Goal: Communication & Community: Answer question/provide support

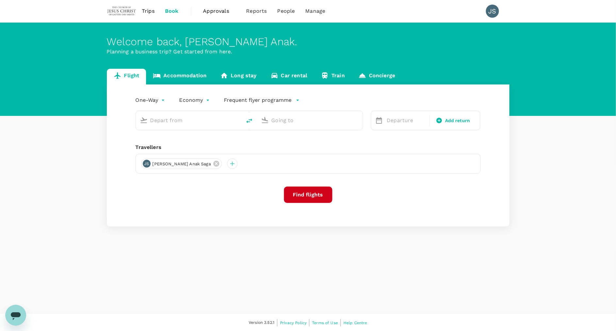
type input "roundtrip"
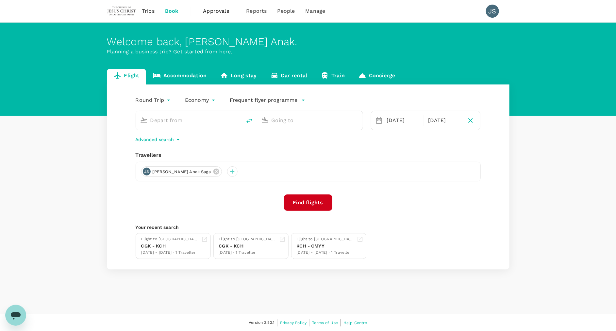
type input "Kuching Intl (KCH)"
type input "Soekarno-Hatta Intl (CGK)"
click at [152, 13] on span "Trips" at bounding box center [148, 11] width 13 height 8
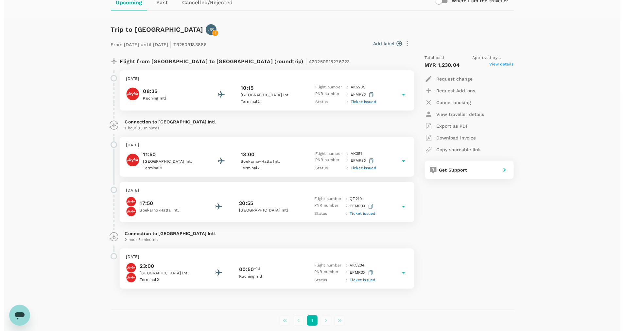
scroll to position [72, 0]
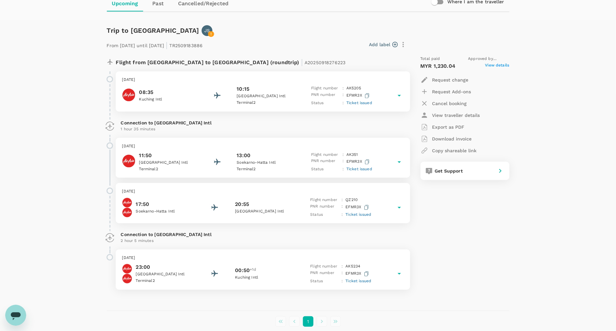
click at [400, 97] on icon at bounding box center [400, 96] width 8 height 8
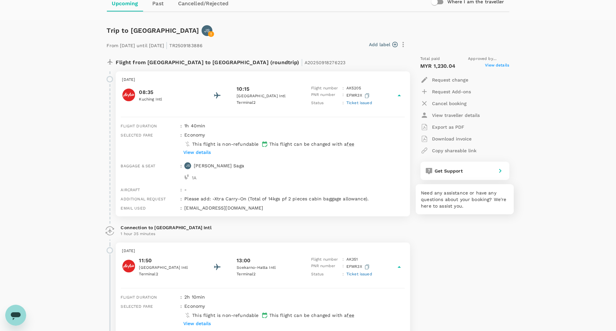
click at [454, 169] on span "Get Support" at bounding box center [449, 170] width 28 height 5
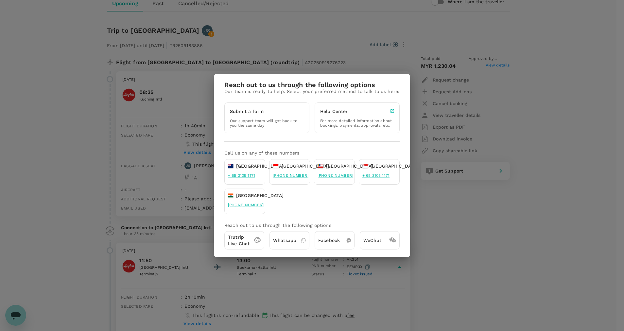
click at [244, 236] on p "Trutrip Live Chat" at bounding box center [239, 240] width 22 height 13
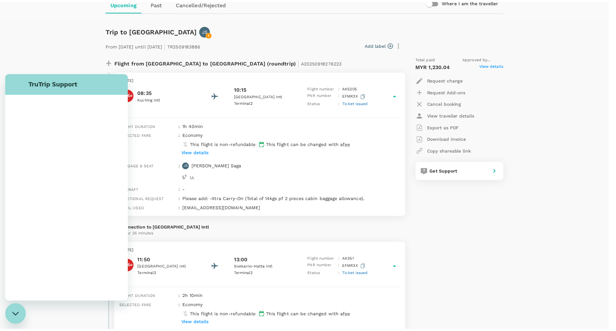
scroll to position [0, 0]
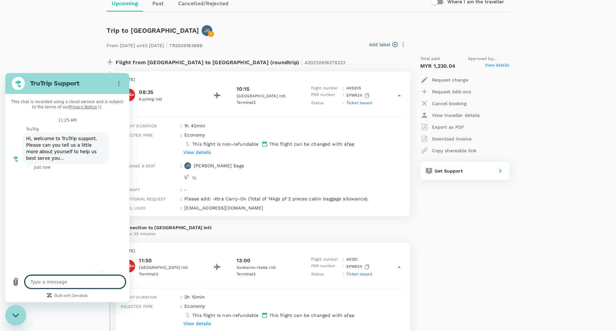
type textarea "x"
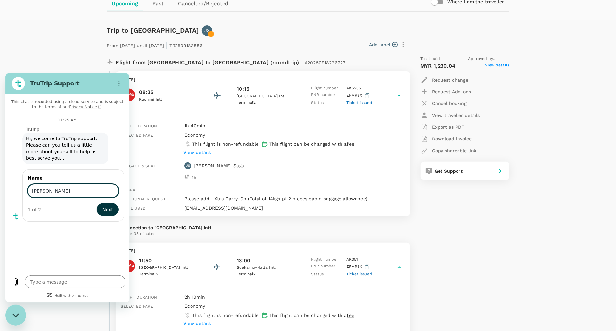
type input "[PERSON_NAME]"
click at [97, 202] on button "Next" at bounding box center [108, 208] width 22 height 13
type textarea "x"
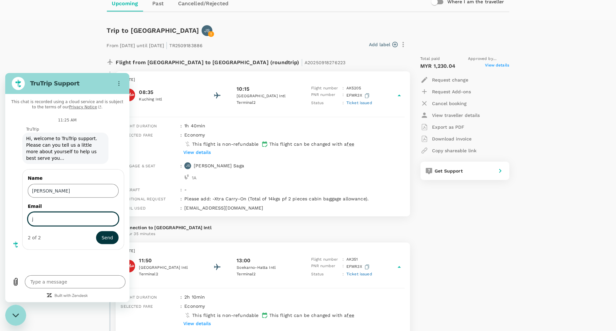
type input "[PERSON_NAME][EMAIL_ADDRESS][DOMAIN_NAME]"
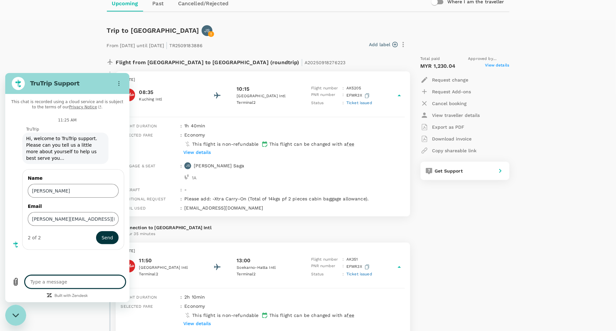
click at [82, 280] on textarea at bounding box center [75, 281] width 101 height 13
type textarea "I"
type textarea "x"
type textarea "I'"
type textarea "x"
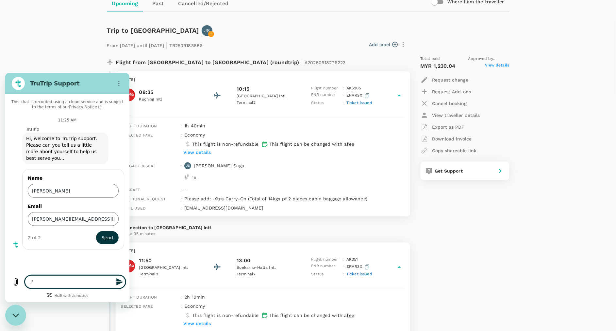
type textarea "I'v"
type textarea "x"
type textarea "I've"
type textarea "x"
type textarea "I've"
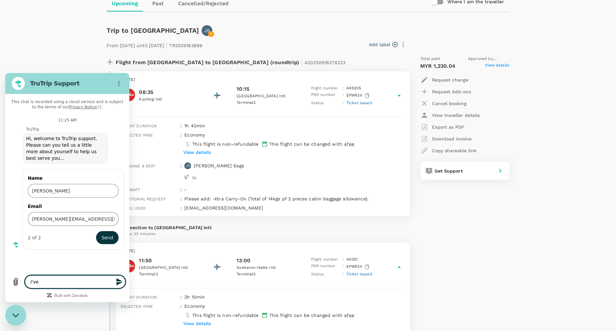
type textarea "x"
type textarea "I've r"
type textarea "x"
type textarea "I've re"
type textarea "x"
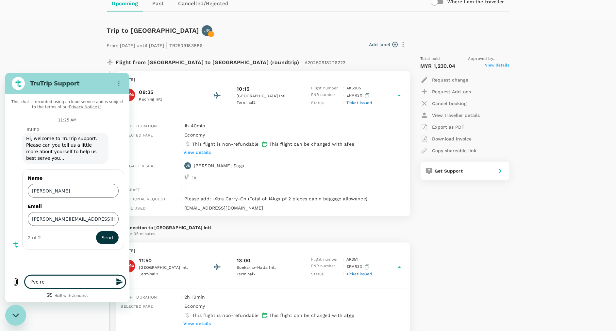
type textarea "I've req"
type textarea "x"
type textarea "I've requ"
type textarea "x"
type textarea "I've reque"
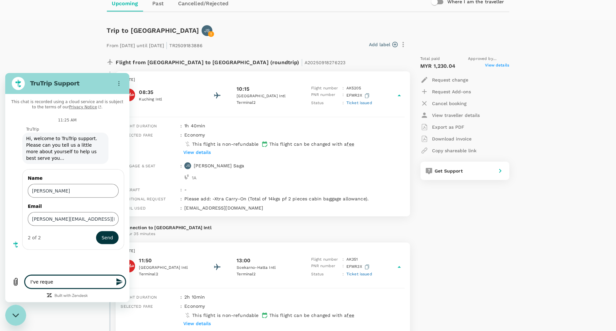
type textarea "x"
type textarea "I've reques"
type textarea "x"
type textarea "I've request"
type textarea "x"
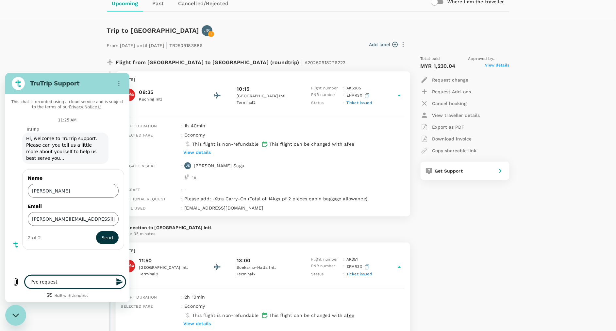
type textarea "I've requeste"
type textarea "x"
type textarea "I've requested"
type textarea "x"
type textarea "I've requested"
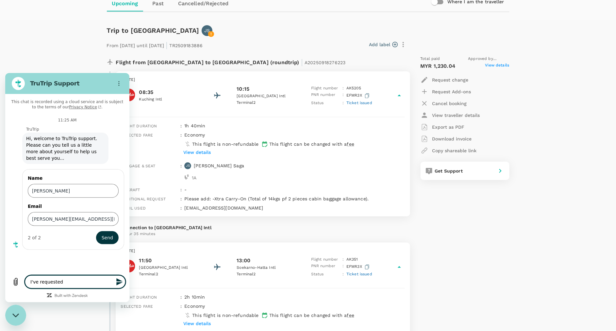
type textarea "x"
type textarea "I've requested a"
type textarea "x"
type textarea "I've requested ad"
type textarea "x"
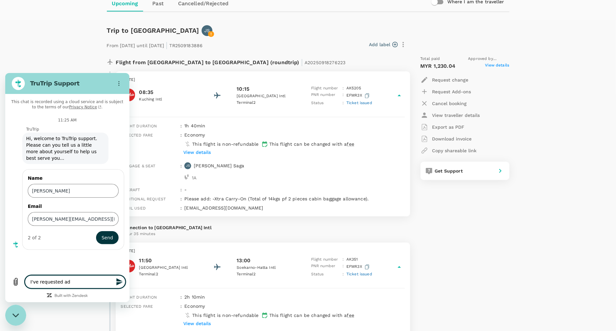
type textarea "I've requested add"
type textarea "x"
type textarea "I've requested adds"
type textarea "x"
type textarea "I've requested adds-"
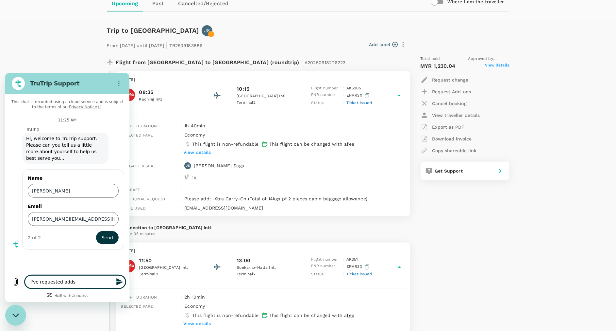
type textarea "x"
type textarea "I've requested adds-o"
type textarea "x"
type textarea "I've requested adds-on"
type textarea "x"
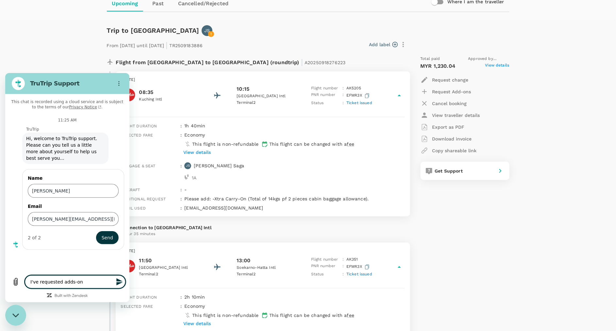
type textarea "I've requested adds-on"
type textarea "x"
type textarea "I've requested adds-on f"
type textarea "x"
type textarea "I've requested adds-on fo"
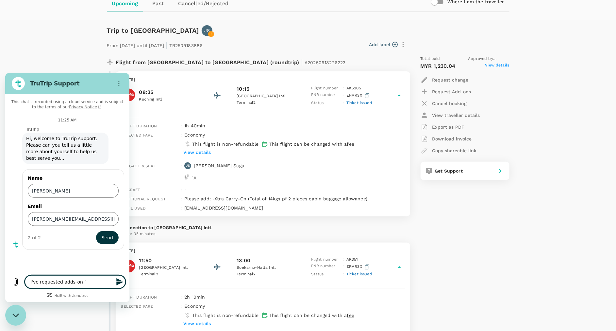
type textarea "x"
type textarea "I've requested adds-on for"
type textarea "x"
type textarea "I've requested adds-on fork"
type textarea "x"
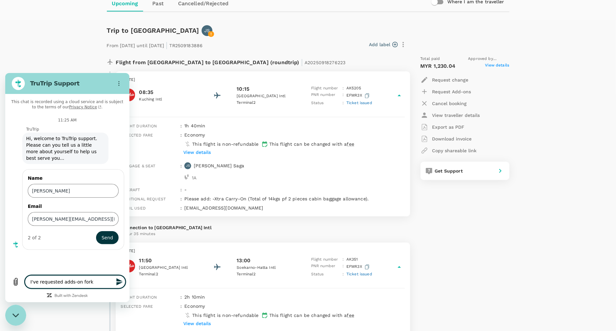
type textarea "I've requested adds-on fork"
type textarea "x"
type textarea "I've requested adds-on fork"
type textarea "x"
type textarea "I've requested adds-on for"
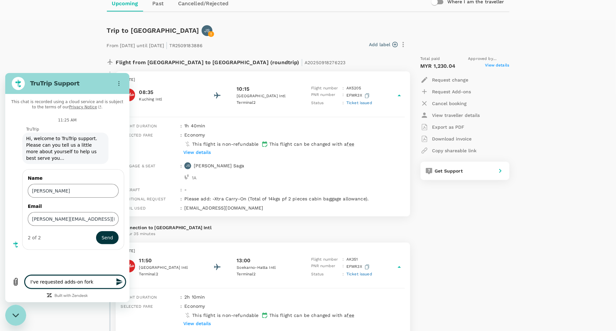
type textarea "x"
type textarea "I've requested adds-on for"
type textarea "x"
type textarea "I've requested adds-on for b"
type textarea "x"
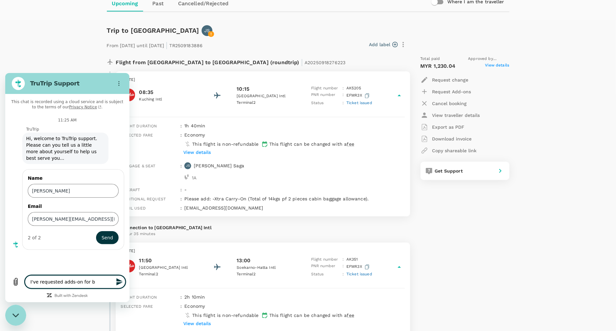
type textarea "I've requested adds-on for bo"
type textarea "x"
type textarea "I've requested adds-on for boo"
type textarea "x"
type textarea "I've requested adds-on for book"
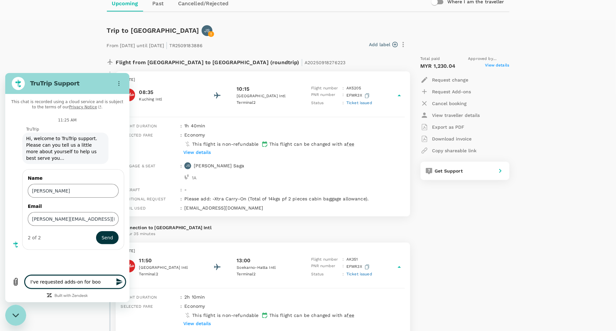
type textarea "x"
type textarea "I've requested adds-on for booki"
type textarea "x"
type textarea "I've requested adds-on for bookin"
type textarea "x"
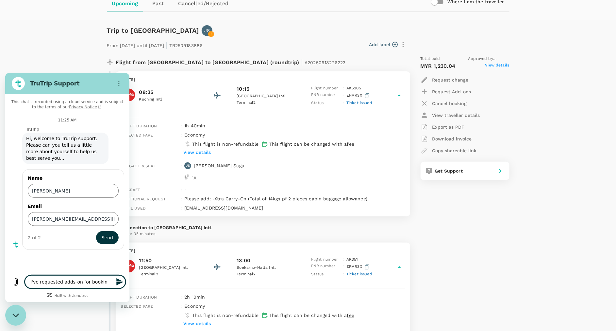
type textarea "I've requested adds-on for booking"
type textarea "x"
type textarea "I've requested adds-on for booking:"
type textarea "x"
type textarea "I've requested adds-on for booking:"
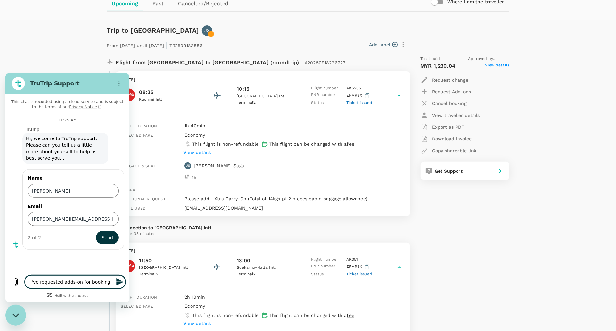
type textarea "x"
type textarea "I've requested adds-on for booking: E"
type textarea "x"
type textarea "I've requested adds-on for booking: EF"
type textarea "x"
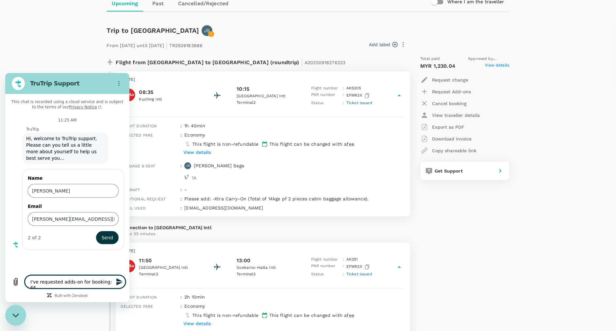
type textarea "I've requested adds-on for booking: EFR"
type textarea "x"
type textarea "I've requested adds-on for booking: EF"
type textarea "x"
type textarea "I've requested adds-on for booking: EFM"
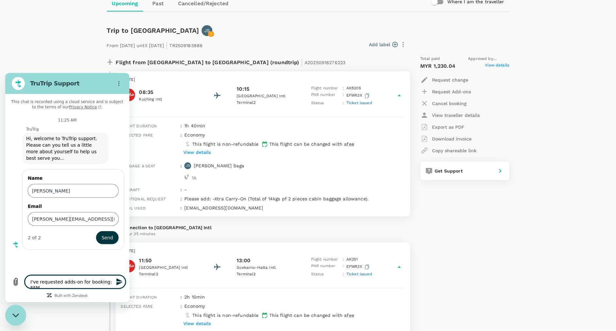
type textarea "x"
type textarea "I've requested adds-on for booking: EFMR"
type textarea "x"
type textarea "I've requested adds-on for booking: EFMR3"
type textarea "x"
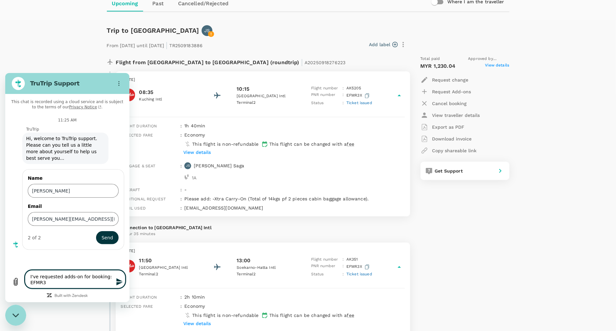
type textarea "I've requested adds-on for booking: EFMR3X"
type textarea "x"
type textarea "I've requested adds-on for booking: EFMR3X."
type textarea "x"
type textarea "I've requested adds-on for booking: EFMR3X."
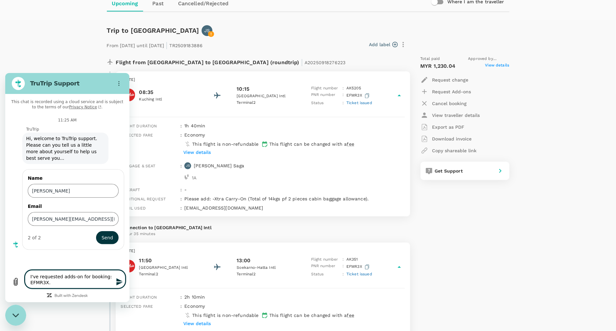
type textarea "x"
type textarea "I've requested adds-on for booking: EFMR3X. X"
type textarea "x"
type textarea "I've requested adds-on for booking: EFMR3X. Xt"
type textarea "x"
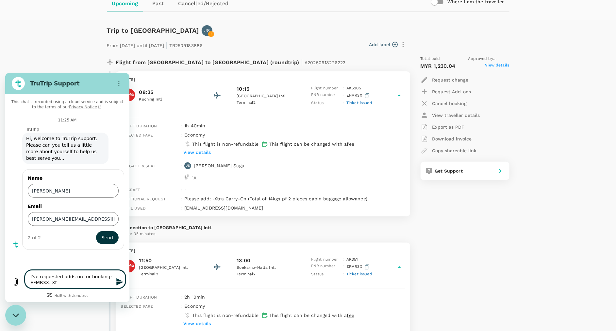
type textarea "I've requested adds-on for booking: EFMR3X. Xtr"
type textarea "x"
type textarea "I've requested adds-on for booking: EFMR3X. Xtra"
type textarea "x"
type textarea "I've requested adds-on for booking: EFMR3X. Xtra"
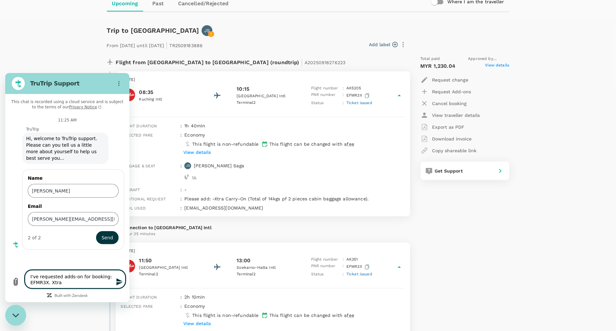
type textarea "x"
type textarea "I've requested adds-on for booking: EFMR3X. Xtra C"
type textarea "x"
type textarea "I've requested adds-on for booking: EFMR3X. Xtra Ca"
type textarea "x"
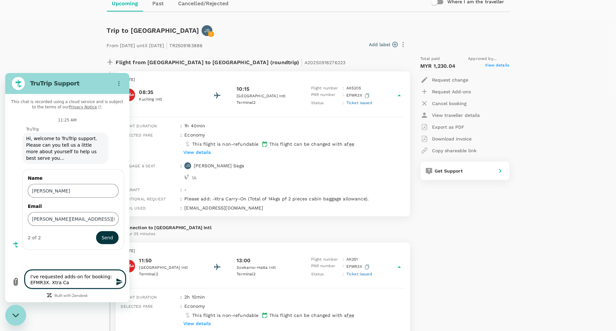
type textarea "I've requested adds-on for booking: EFMR3X. Xtra Car"
type textarea "x"
type textarea "I've requested adds-on for booking: EFMR3X. Xtra [PERSON_NAME]"
type textarea "x"
type textarea "I've requested adds-on for booking: EFMR3X. Xtra Carry"
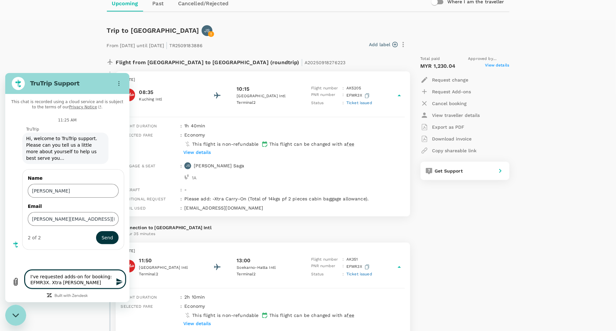
type textarea "x"
type textarea "I've requested adds-on for booking: EFMR3X. Xtra Carry-"
type textarea "x"
type textarea "I've requested adds-on for booking: EFMR3X. Xtra Carry-O"
type textarea "x"
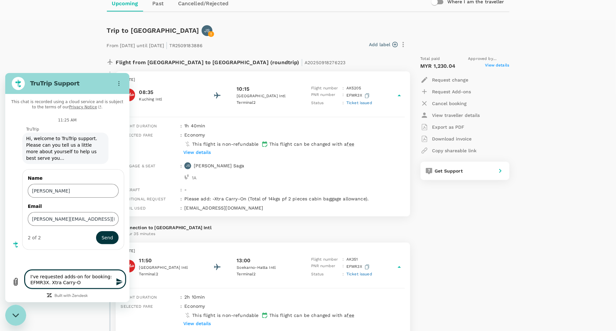
type textarea "I've requested adds-on for booking: EFMR3X. Xtra Carry-On"
type textarea "x"
type textarea "I've requested adds-on for booking: EFMR3X. Xtra Carry-On"
type textarea "x"
type textarea "I've requested adds-on for booking: EFMR3X. Xtra Carry-On a"
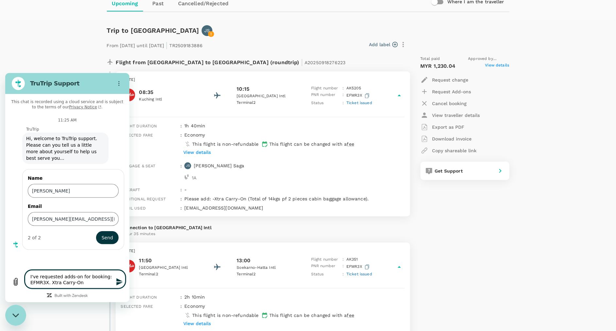
type textarea "x"
type textarea "I've requested adds-on for booking: EFMR3X. Xtra Carry-On ad"
type textarea "x"
type textarea "I've requested adds-on for booking: EFMR3X. Xtra Carry-On add"
type textarea "x"
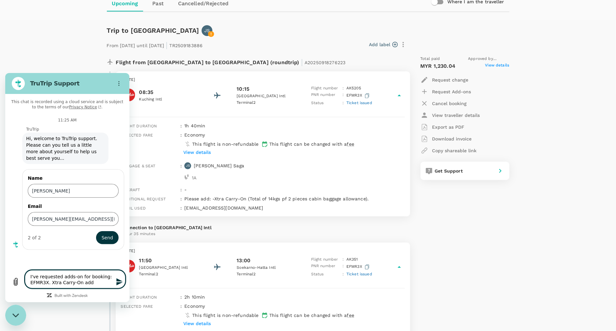
type textarea "I've requested adds-on for booking: EFMR3X. Xtra Carry-On adds"
type textarea "x"
type textarea "I've requested adds-on for booking: EFMR3X. Xtra Carry-On adds-"
type textarea "x"
type textarea "I've requested adds-on for booking: EFMR3X. Xtra Carry-On adds-o"
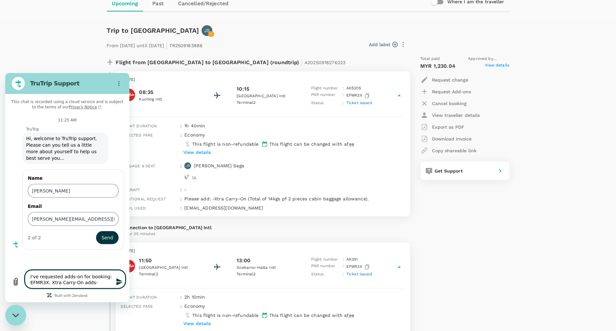
type textarea "x"
type textarea "I've requested adds-on for booking: EFMR3X. Xtra Carry-On adds-on"
type textarea "x"
type textarea "I've requested adds-on for booking: EFMR3X. Xtra Carry-On adds-on,"
type textarea "x"
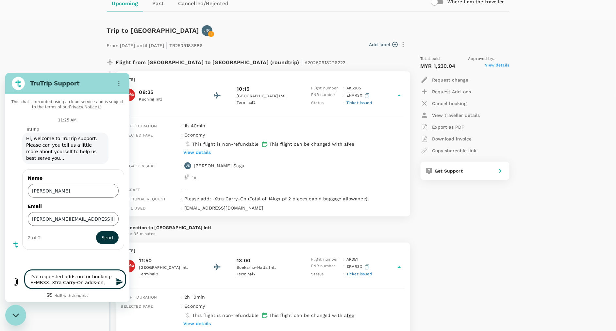
type textarea "I've requested adds-on for booking: EFMR3X. Xtra Carry-On adds-on,"
type textarea "x"
type textarea "I've requested adds-on for booking: EFMR3X. Xtra Carry-On adds-on, f"
type textarea "x"
type textarea "I've requested adds-on for booking: EFMR3X. Xtra Carry-On adds-on, fo"
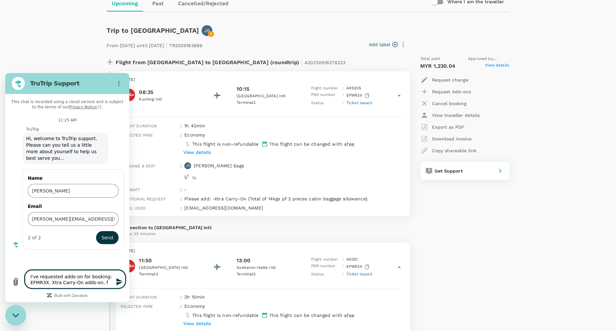
type textarea "x"
type textarea "I've requested adds-on for booking: EFMR3X. Xtra Carry-On adds-on, for"
type textarea "x"
type textarea "I've requested adds-on for booking: EFMR3X. Xtra Carry-On adds-on, for"
type textarea "x"
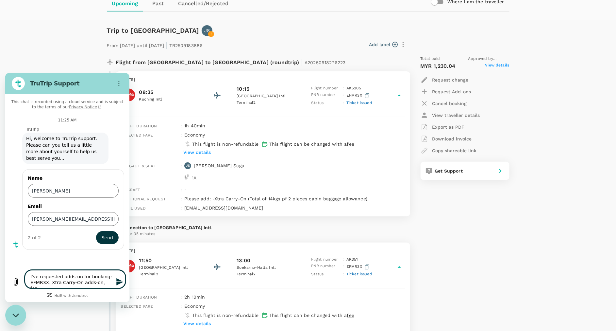
type textarea "I've requested adds-on for booking: EFMR3X. Xtra Carry-On adds-on, for 1"
type textarea "x"
type textarea "I've requested adds-on for booking: EFMR3X. Xtra Carry-On adds-on, for 14"
type textarea "x"
type textarea "I've requested adds-on for booking: EFMR3X. Xtra Carry-On adds-on, for 14"
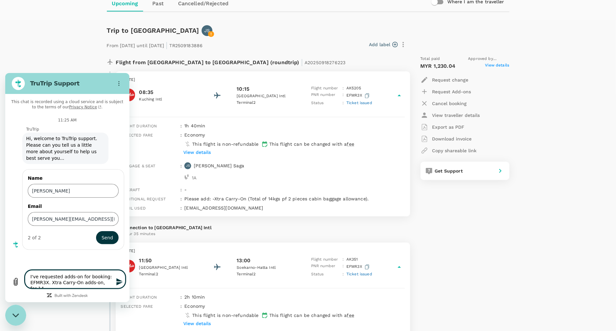
type textarea "x"
type textarea "I've requested adds-on for booking: EFMR3X. Xtra Carry-On adds-on, for 14 k"
type textarea "x"
type textarea "I've requested adds-on for booking: EFMR3X. Xtra Carry-On adds-on, for 14 kg"
type textarea "x"
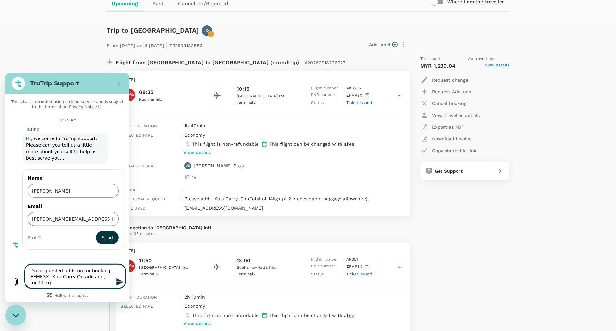
type textarea "I've requested adds-on for booking: EFMR3X. Xtra Carry-On adds-on, for 14 kgs"
type textarea "x"
type textarea "I've requested adds-on for booking: EFMR3X. Xtra Carry-On adds-on, for 14 kgs"
type textarea "x"
type textarea "I've requested adds-on for booking: EFMR3X. Xtra Carry-On adds-on, for 14 kgs b"
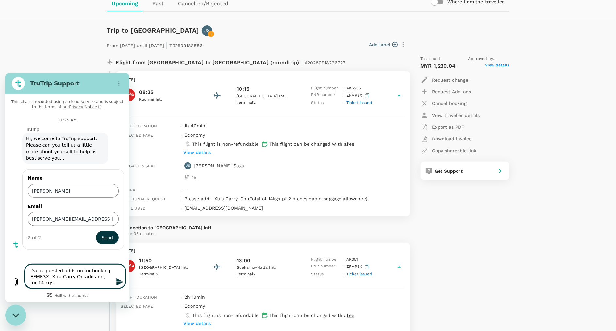
type textarea "x"
type textarea "I've requested adds-on for booking: EFMR3X. Xtra Carry-On adds-on, for 14 kgs bu"
type textarea "x"
type textarea "I've requested adds-on for booking: EFMR3X. Xtra Carry-On adds-on, for 14 kgs b…"
type textarea "x"
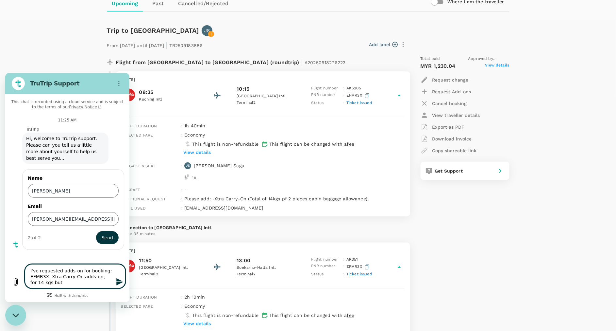
type textarea "I've requested adds-on for booking: EFMR3X. Xtra Carry-On adds-on, for 14 kgs b…"
type textarea "x"
type textarea "I've requested adds-on for booking: EFMR3X. Xtra Carry-On adds-on, for 14 kgs b…"
type textarea "x"
type textarea "I've requested adds-on for booking: EFMR3X. Xtra Carry-On adds-on, for 14 kgs b…"
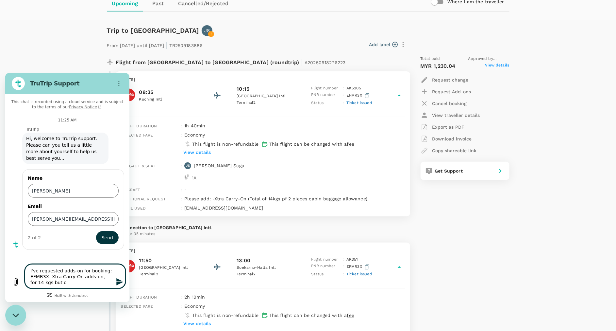
type textarea "x"
type textarea "I've requested adds-on for booking: EFMR3X. Xtra Carry-On adds-on, for 14 kgs b…"
type textarea "x"
type textarea "I've requested adds-on for booking: EFMR3X. Xtra Carry-On adds-on, for 14 kgs b…"
type textarea "x"
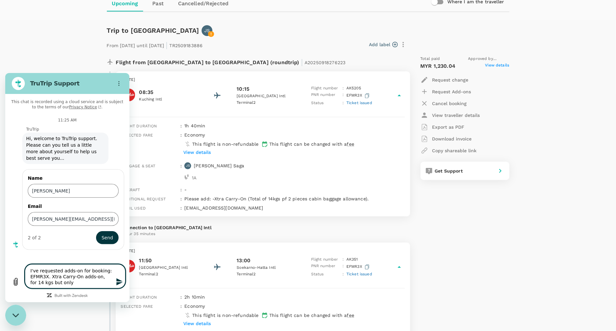
type textarea "I've requested adds-on for booking: EFMR3X. Xtra Carry-On adds-on, for 14 kgs b…"
type textarea "x"
type textarea "I've requested adds-on for booking: EFMR3X. Xtra Carry-On adds-on, for 14 kgs b…"
type textarea "x"
type textarea "I've requested adds-on for booking: EFMR3X. Xtra Carry-On adds-on, for 14 kgs b…"
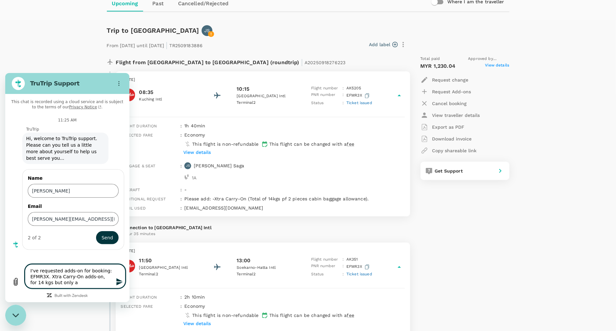
type textarea "x"
type textarea "I've requested adds-on for booking: EFMR3X. Xtra Carry-On adds-on, for 14 kgs b…"
type textarea "x"
type textarea "I've requested adds-on for booking: EFMR3X. Xtra Carry-On adds-on, for 14 kgs b…"
click at [120, 280] on icon "Send message" at bounding box center [119, 281] width 6 height 7
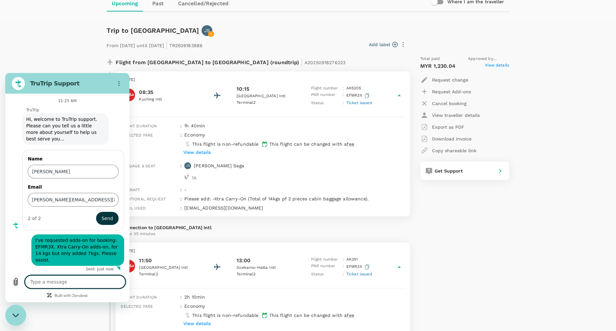
scroll to position [21, 0]
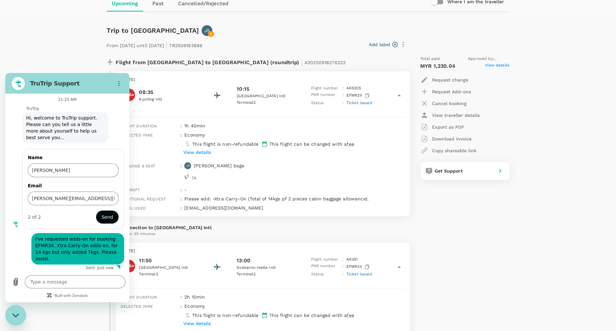
click at [102, 215] on span "Send" at bounding box center [107, 217] width 11 height 8
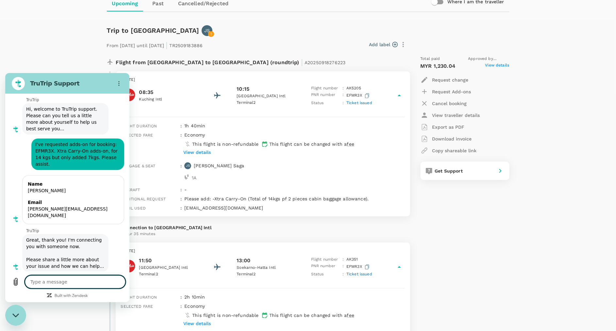
scroll to position [31, 0]
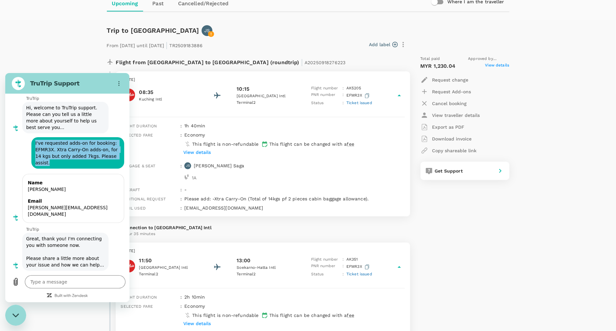
drag, startPoint x: 57, startPoint y: 161, endPoint x: 32, endPoint y: 142, distance: 31.5
click at [32, 142] on div "says: I've requested adds-on for booking: EFMR3X. Xtra Carry-On adds-on, for 14…" at bounding box center [77, 152] width 93 height 31
copy span "I've requested adds-on for booking: EFMR3X. Xtra Carry-On adds-on, for 14 kgs b…"
click at [83, 278] on textarea at bounding box center [75, 281] width 101 height 13
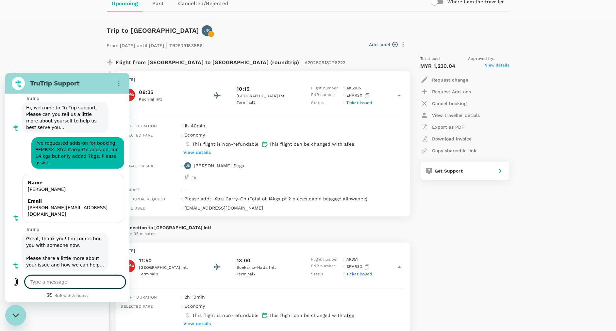
paste textarea "I've requested adds-on for booking: EFMR3X. Xtra Carry-On adds-on, for 14 kgs b…"
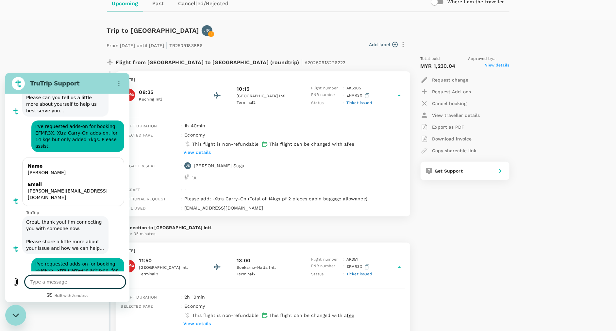
scroll to position [129, 0]
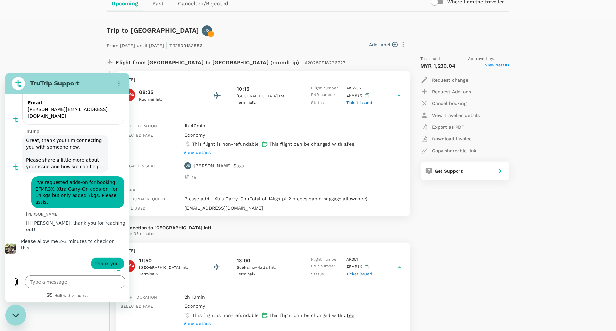
click at [519, 272] on div "Trips ​ ​ Upcoming Past Cancelled/Rejected Where I am the traveller Trip to [GE…" at bounding box center [308, 254] width 616 height 606
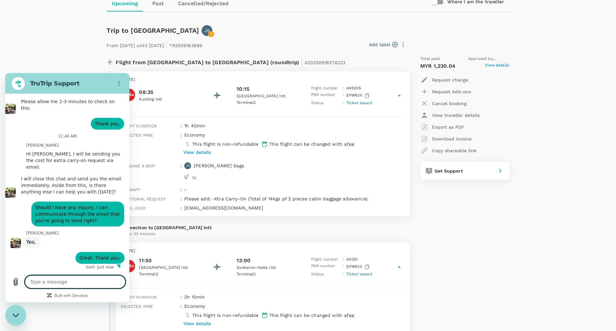
scroll to position [271, 0]
click at [90, 283] on textarea at bounding box center [75, 281] width 101 height 13
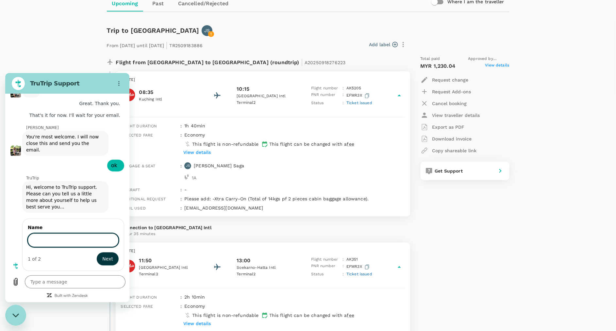
scroll to position [425, 0]
click at [521, 255] on div "Trips ​ ​ Upcoming Past Cancelled/Rejected Where I am the traveller Trip to [GE…" at bounding box center [308, 254] width 616 height 606
click at [121, 80] on icon "Options menu" at bounding box center [118, 82] width 5 height 5
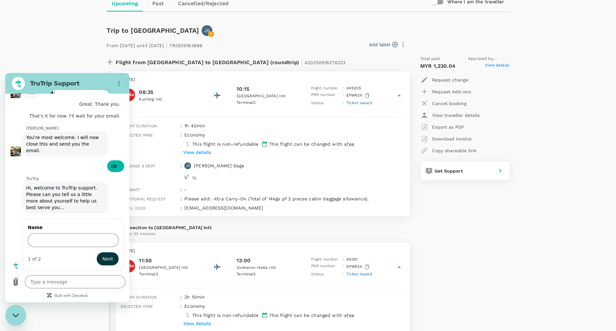
click at [79, 59] on div "Trips ​ ​ Upcoming Past Cancelled/Rejected Where I am the traveller Trip to [GE…" at bounding box center [308, 254] width 616 height 606
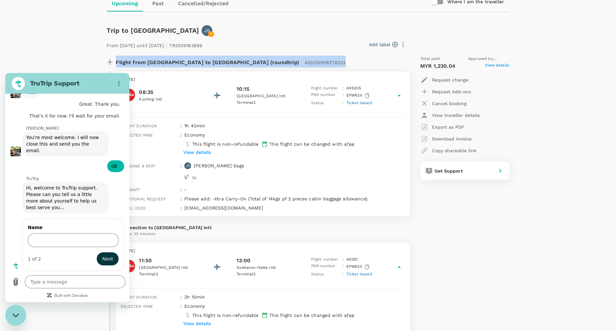
click at [79, 59] on div "Trips ​ ​ Upcoming Past Cancelled/Rejected Where I am the traveller Trip to [GE…" at bounding box center [308, 254] width 616 height 606
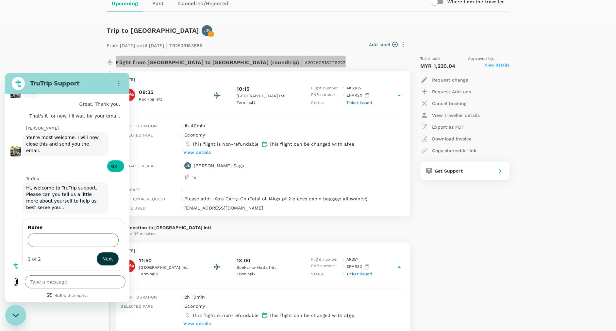
click at [17, 316] on icon "Close messaging window" at bounding box center [15, 315] width 7 height 4
